Goal: Information Seeking & Learning: Learn about a topic

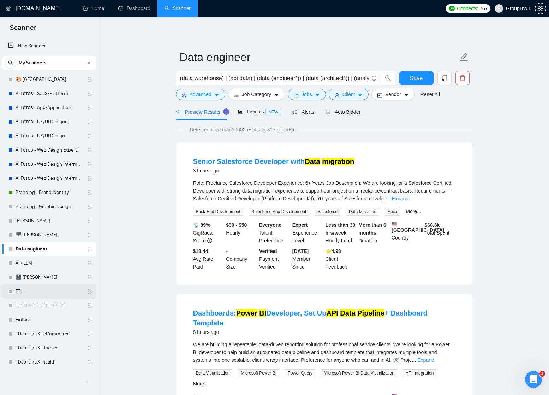
click at [22, 291] on link "ETL" at bounding box center [49, 291] width 67 height 14
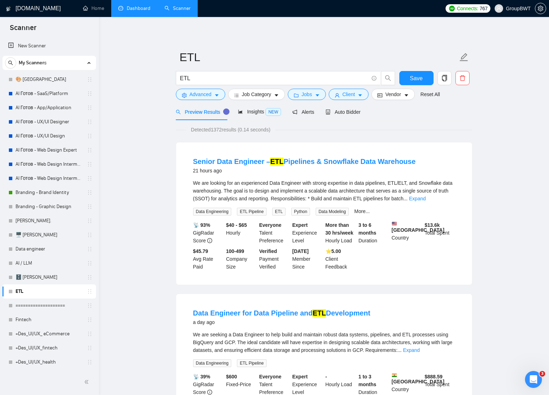
click at [130, 8] on link "Dashboard" at bounding box center [134, 8] width 32 height 6
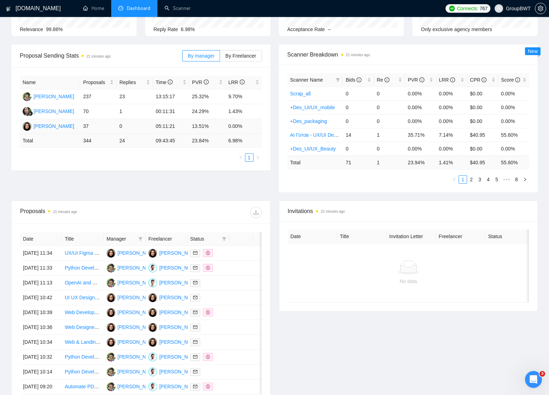
scroll to position [84, 0]
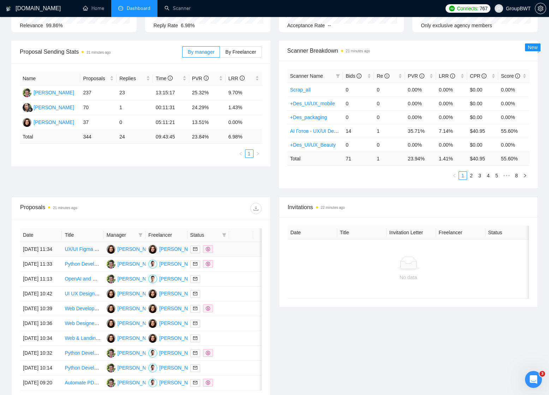
click at [252, 249] on td at bounding box center [241, 249] width 24 height 15
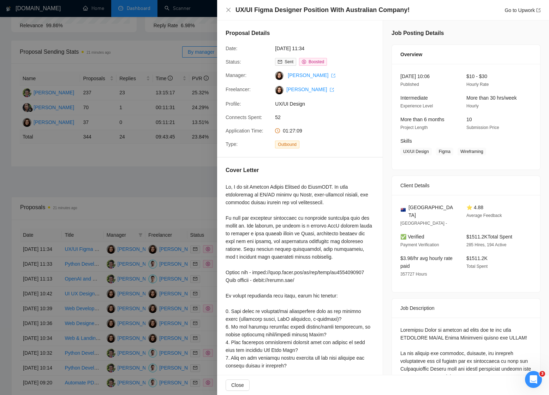
click at [173, 171] on div at bounding box center [274, 197] width 549 height 395
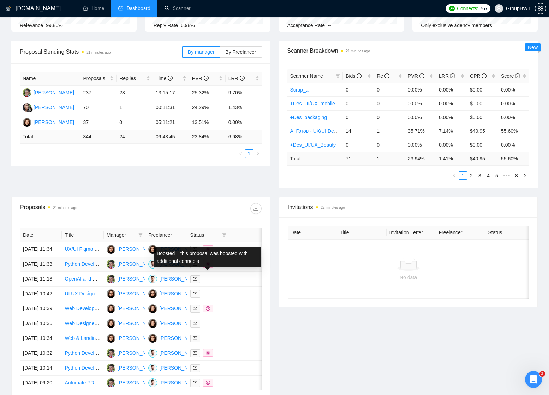
click at [225, 268] on div at bounding box center [208, 264] width 36 height 8
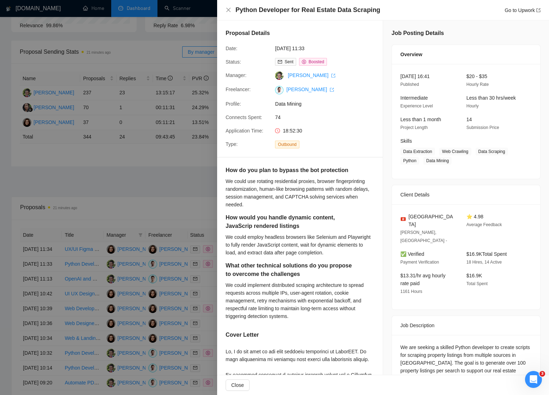
click at [185, 167] on div at bounding box center [274, 197] width 549 height 395
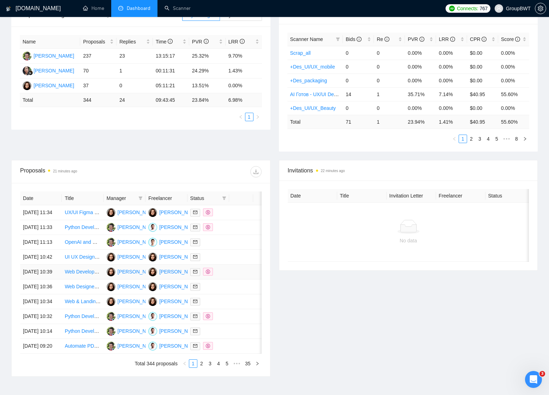
scroll to position [125, 0]
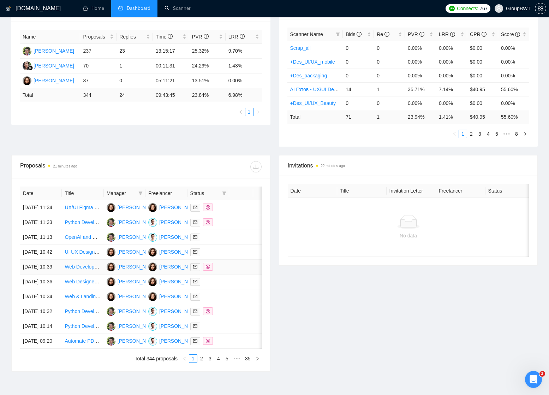
click at [225, 275] on td at bounding box center [209, 267] width 42 height 15
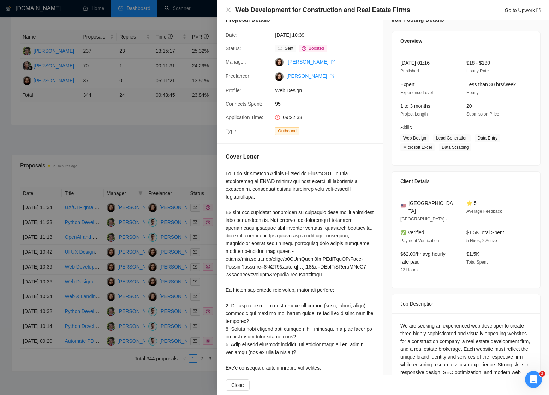
scroll to position [21, 0]
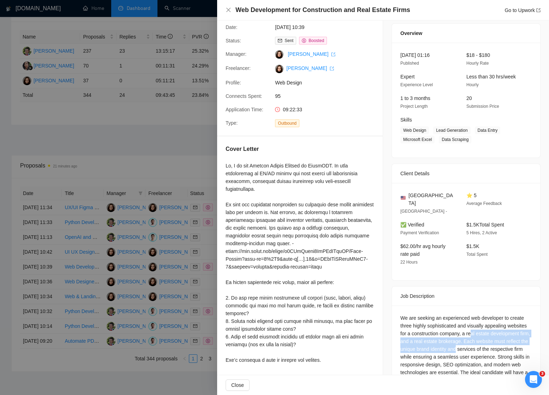
drag, startPoint x: 497, startPoint y: 326, endPoint x: 529, endPoint y: 338, distance: 34.5
click at [529, 338] on div "We are seeking an experienced web developer to create three highly sophisticate…" at bounding box center [466, 376] width 131 height 124
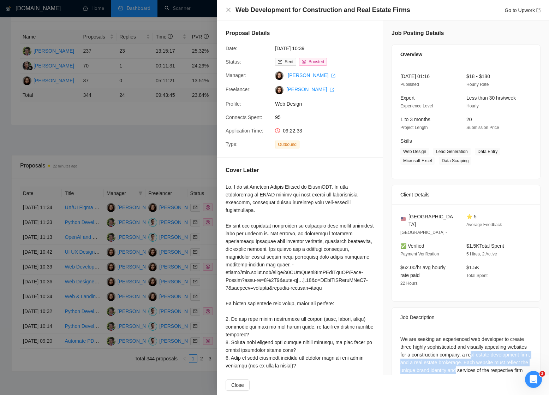
scroll to position [0, 0]
click at [163, 127] on div at bounding box center [274, 197] width 549 height 395
